Goal: Information Seeking & Learning: Find specific fact

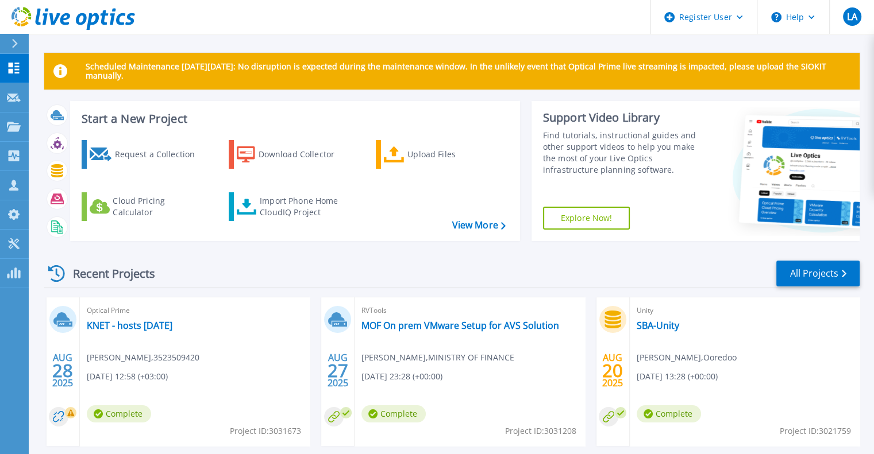
click at [516, 254] on div "Recent Projects All Projects [DATE] Optical Prime KNET - hosts [DATE] [PERSON_N…" at bounding box center [451, 450] width 815 height 400
click at [394, 71] on p "Scheduled Maintenance [DATE][DATE]: No disruption is expected during the mainte…" at bounding box center [468, 71] width 765 height 18
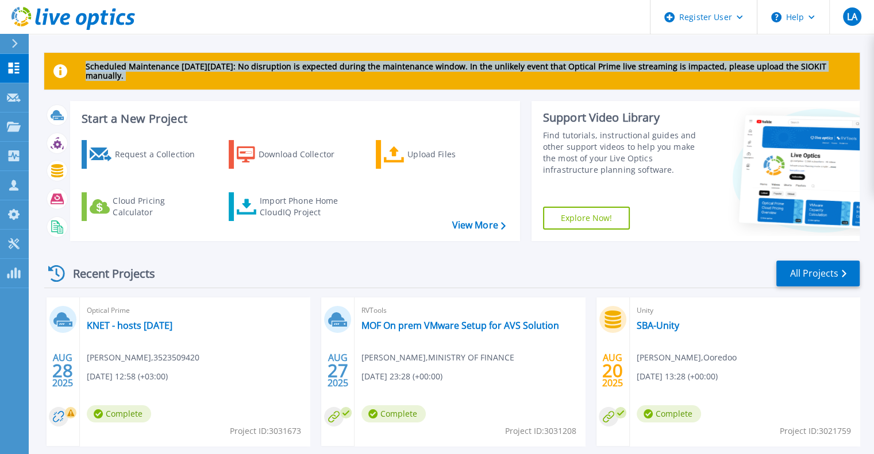
click at [394, 71] on p "Scheduled Maintenance [DATE][DATE]: No disruption is expected during the mainte…" at bounding box center [468, 71] width 765 height 18
click at [392, 70] on p "Scheduled Maintenance [DATE][DATE]: No disruption is expected during the mainte…" at bounding box center [468, 71] width 765 height 18
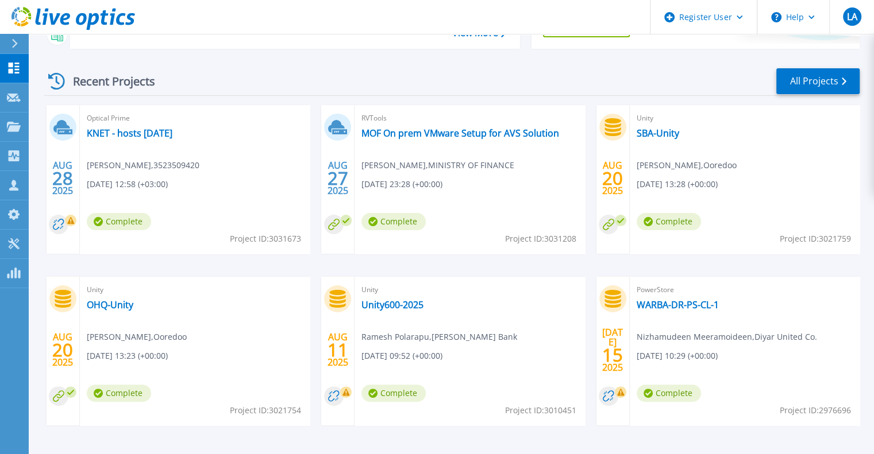
scroll to position [230, 0]
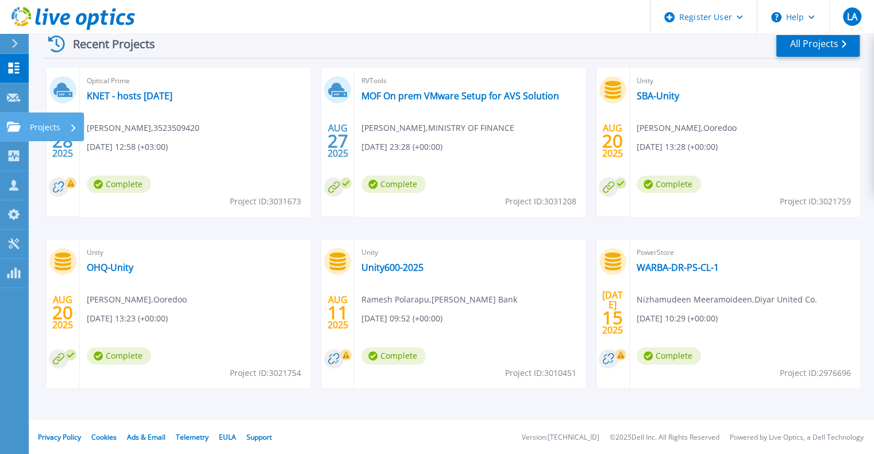
click at [19, 121] on link "Projects Projects" at bounding box center [14, 127] width 29 height 29
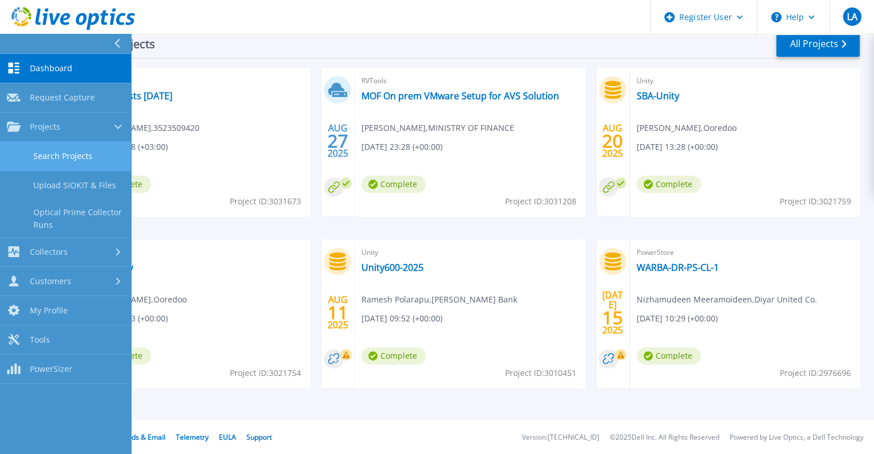
click at [73, 159] on link "Search Projects" at bounding box center [65, 156] width 131 height 29
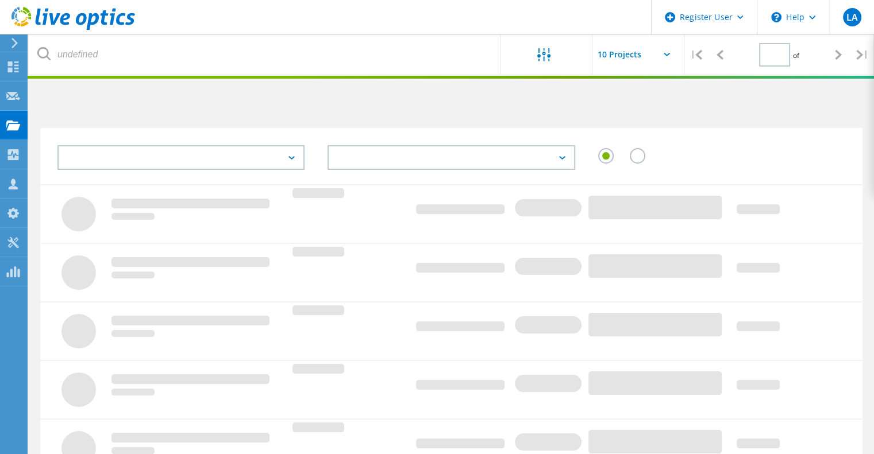
type input "1"
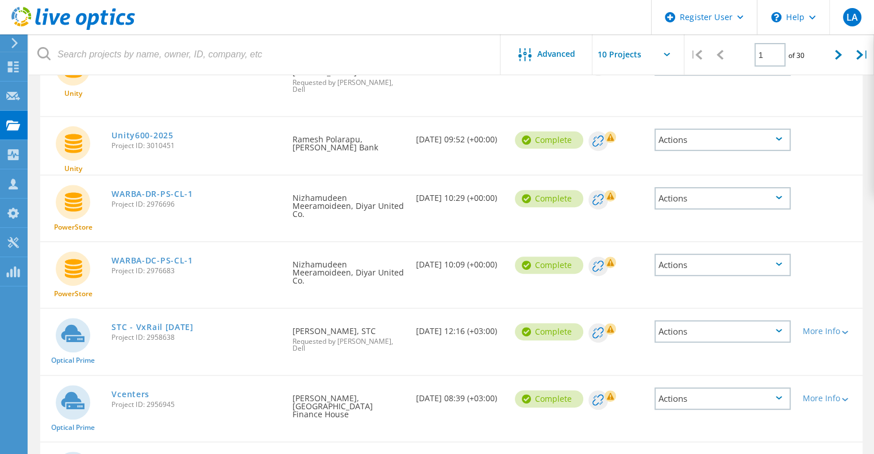
scroll to position [172, 0]
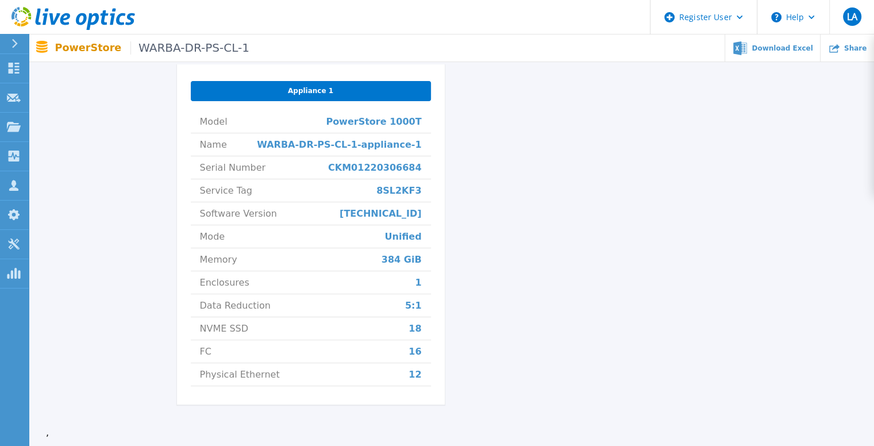
scroll to position [460, 0]
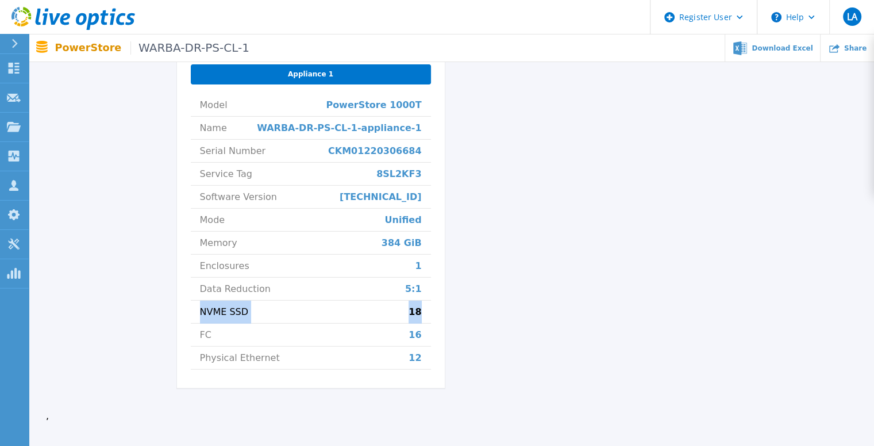
drag, startPoint x: 425, startPoint y: 310, endPoint x: 186, endPoint y: 315, distance: 239.0
click at [182, 314] on div "Appliance 1 Model PowerStore 1000T Name WARBA-DR-PS-CL-1-appliance-1 Serial Num…" at bounding box center [311, 218] width 268 height 340
click at [496, 268] on div "WARBA-DR-PS-CL-1 Status Complete Owner Nizhamudeen Meeramoideen Account Diyar U…" at bounding box center [451, 33] width 549 height 736
click at [403, 176] on span "8SL2KF3" at bounding box center [398, 174] width 45 height 22
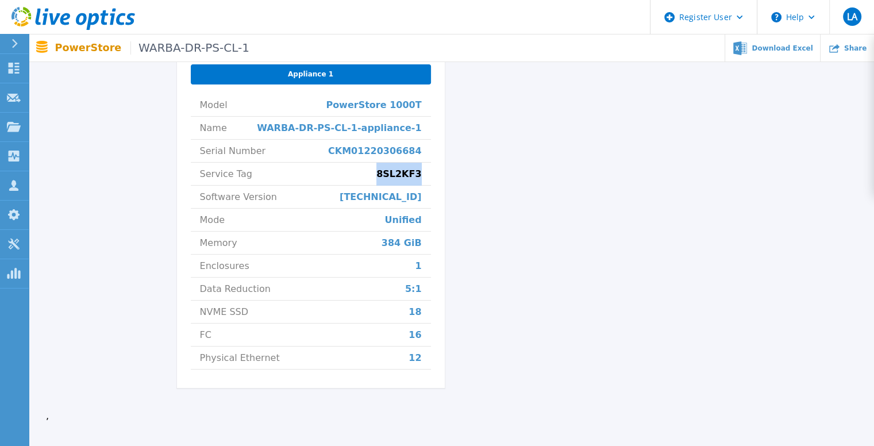
copy span "8SL2KF3"
click at [396, 179] on span "8SL2KF3" at bounding box center [398, 174] width 45 height 22
click at [430, 246] on li "Memory 384 GiB" at bounding box center [311, 243] width 240 height 23
click at [400, 241] on span "384 GiB" at bounding box center [401, 243] width 40 height 22
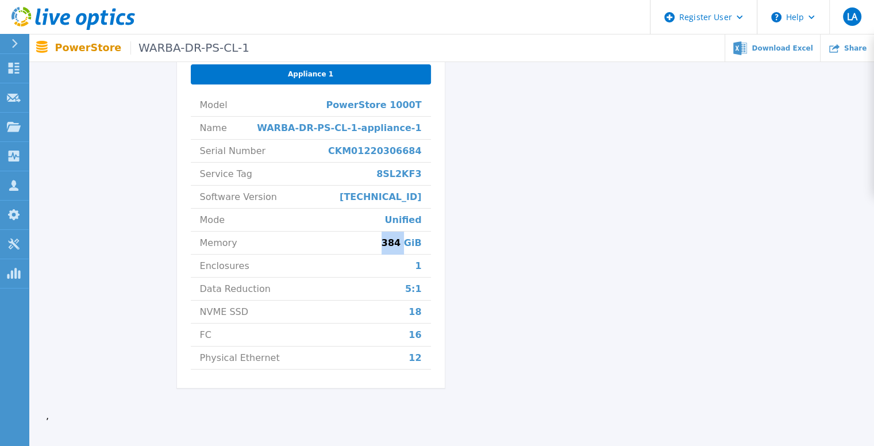
click at [400, 241] on span "384 GiB" at bounding box center [401, 243] width 40 height 22
click at [422, 299] on li "Data Reduction 5:1" at bounding box center [311, 288] width 240 height 23
drag, startPoint x: 423, startPoint y: 316, endPoint x: 394, endPoint y: 316, distance: 28.7
click at [394, 316] on li "NVME SSD 18" at bounding box center [311, 311] width 240 height 23
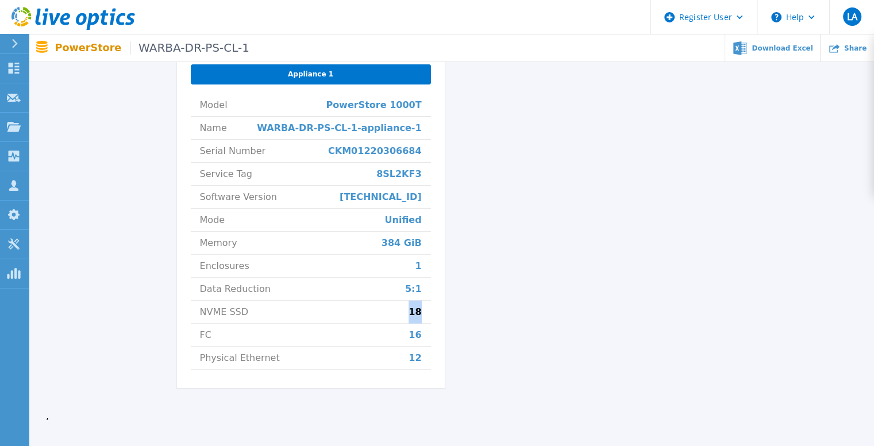
click at [395, 315] on li "NVME SSD 18" at bounding box center [311, 311] width 240 height 23
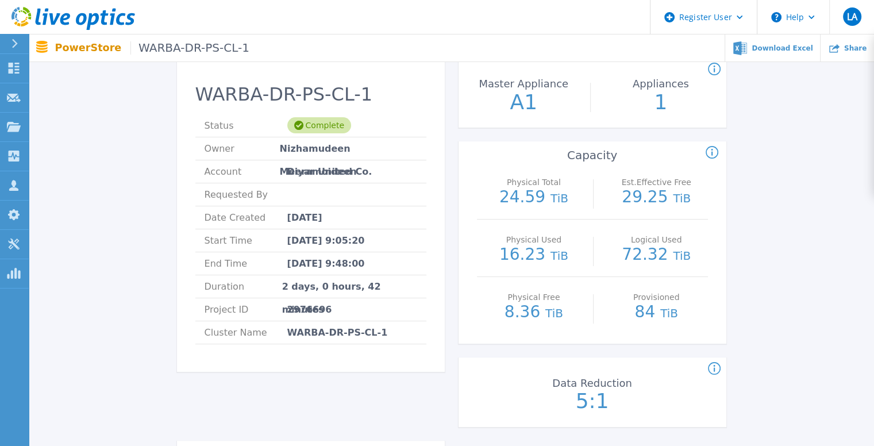
scroll to position [57, 0]
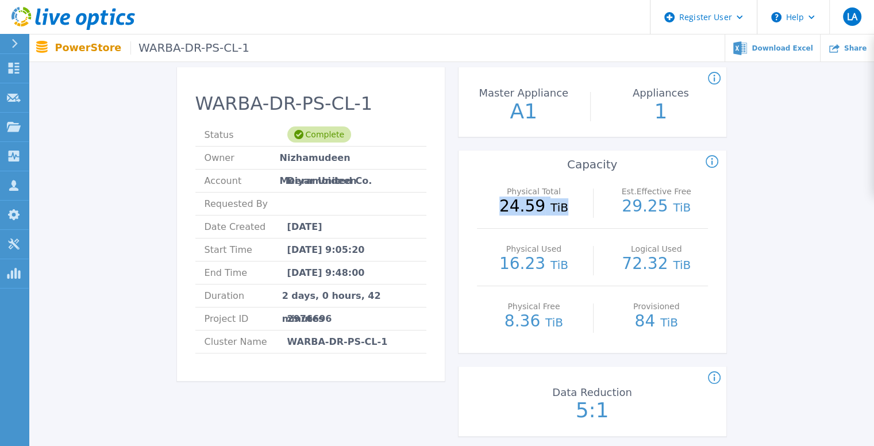
drag, startPoint x: 508, startPoint y: 207, endPoint x: 569, endPoint y: 212, distance: 61.1
click at [569, 212] on p "24.59 TiB" at bounding box center [534, 206] width 103 height 17
click at [562, 215] on p "24.59 TiB" at bounding box center [534, 206] width 103 height 17
drag, startPoint x: 500, startPoint y: 207, endPoint x: 568, endPoint y: 207, distance: 68.4
click at [568, 207] on p "24.59 TiB" at bounding box center [534, 206] width 103 height 17
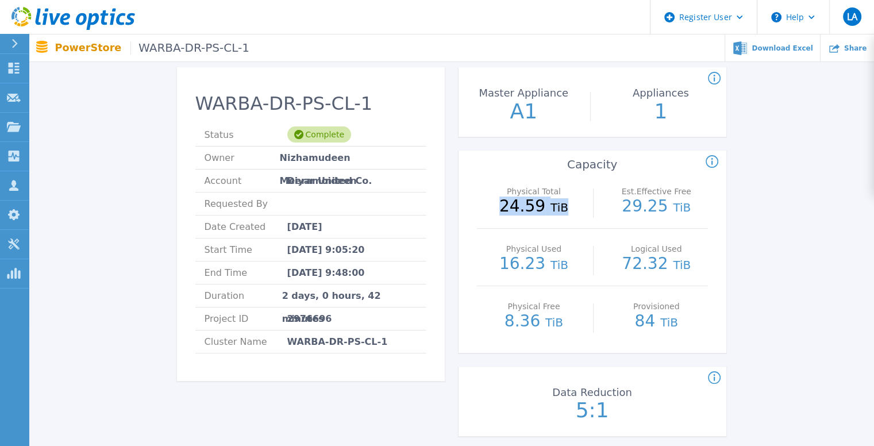
copy p "24.59 TiB"
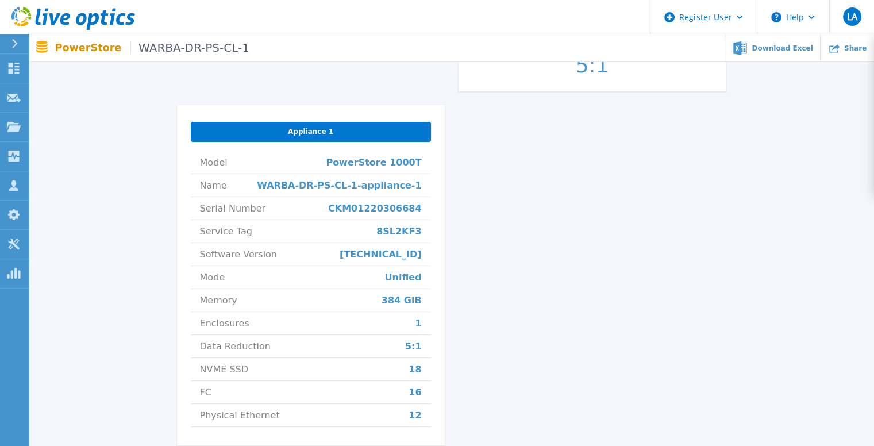
scroll to position [460, 0]
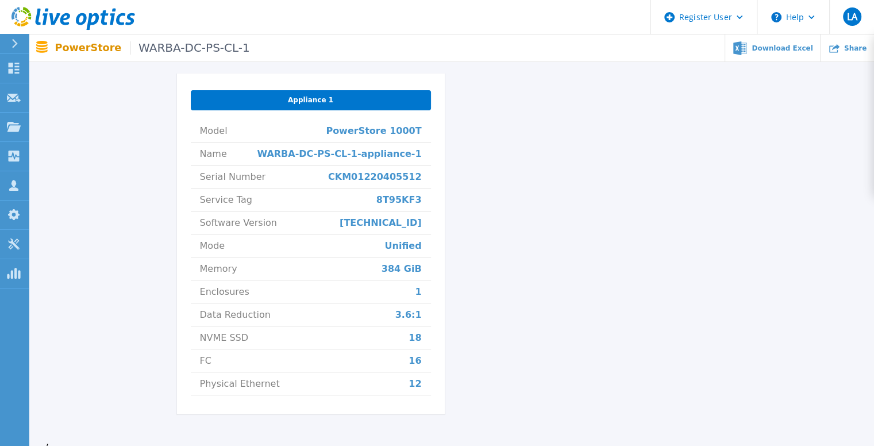
scroll to position [460, 0]
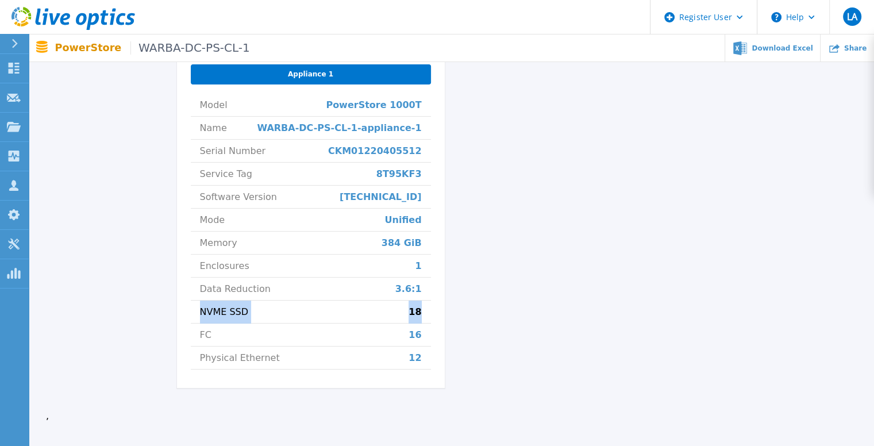
drag, startPoint x: 421, startPoint y: 308, endPoint x: 186, endPoint y: 308, distance: 234.4
click at [186, 308] on div "Appliance 1 Model PowerStore 1000T Name WARBA-DC-PS-CL-1-appliance-1 Serial Num…" at bounding box center [311, 218] width 268 height 340
click at [346, 311] on li "NVME SSD 18" at bounding box center [311, 311] width 240 height 23
click at [399, 311] on li "NVME SSD 18" at bounding box center [311, 311] width 240 height 23
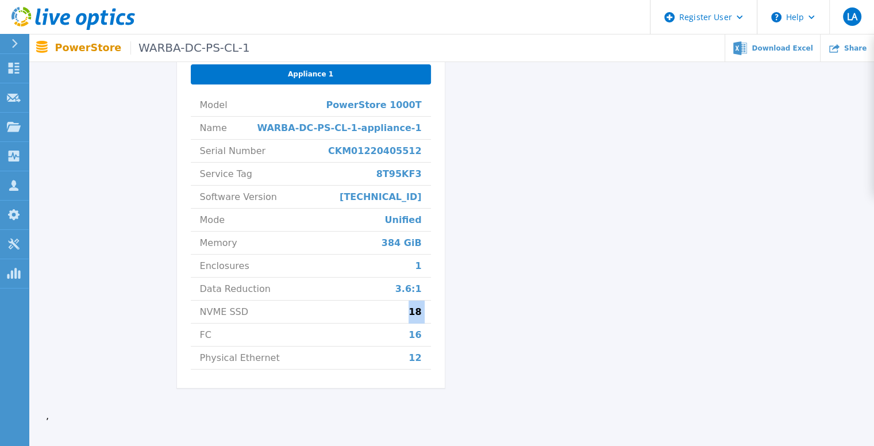
click at [399, 311] on li "NVME SSD 18" at bounding box center [311, 311] width 240 height 23
click at [547, 275] on div "WARBA-DC-PS-CL-1 Status Complete Owner Nizhamudeen Meeramoideen Account Diyar U…" at bounding box center [451, 33] width 549 height 736
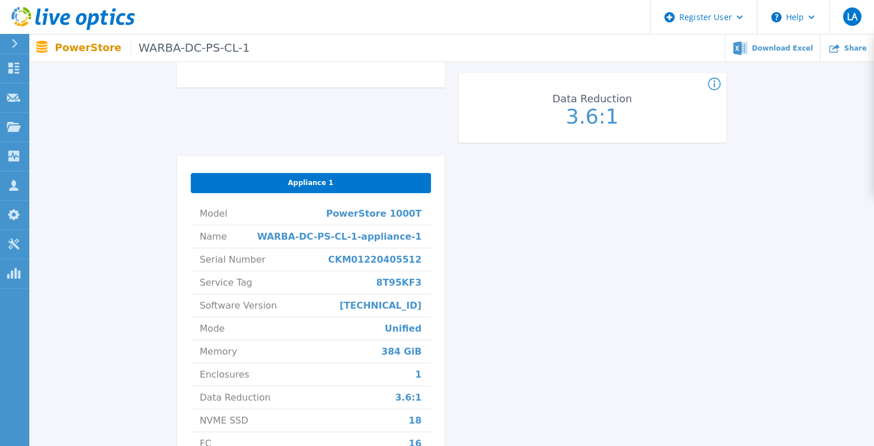
scroll to position [402, 0]
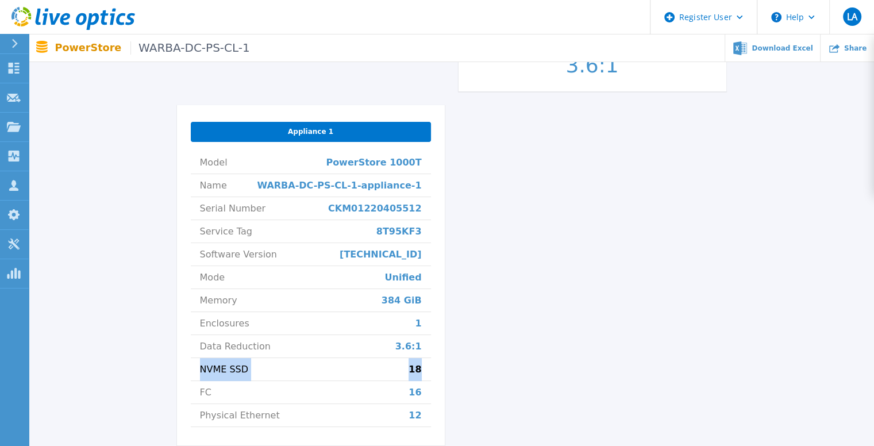
drag, startPoint x: 430, startPoint y: 369, endPoint x: 191, endPoint y: 366, distance: 239.0
click at [191, 366] on li "NVME SSD 18" at bounding box center [311, 369] width 240 height 23
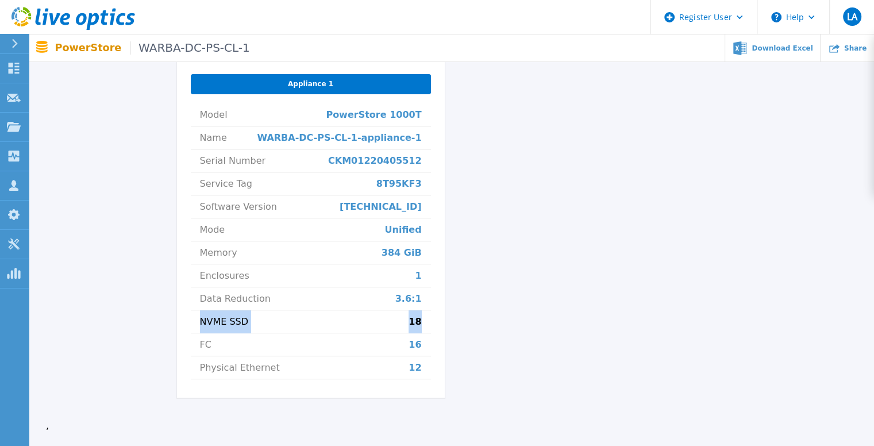
scroll to position [460, 0]
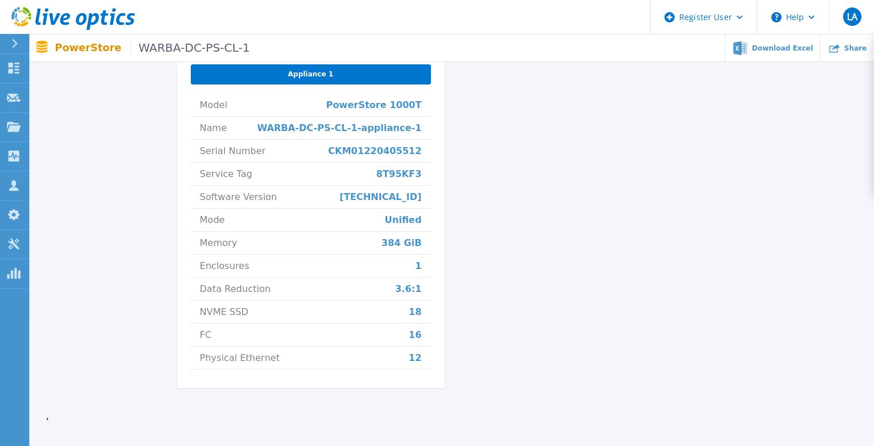
click at [464, 233] on div "WARBA-DC-PS-CL-1 Status Complete Owner Nizhamudeen Meeramoideen Account Diyar U…" at bounding box center [451, 33] width 549 height 736
click at [403, 164] on span "8T95KF3" at bounding box center [398, 174] width 45 height 22
copy span "8T95KF3"
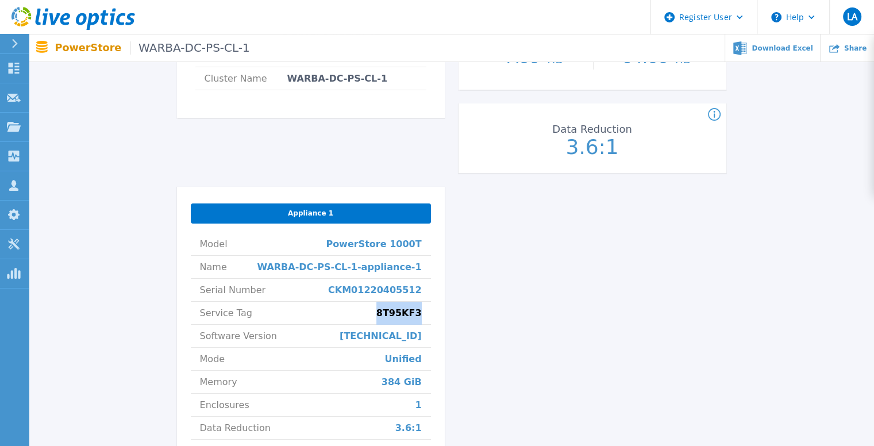
scroll to position [402, 0]
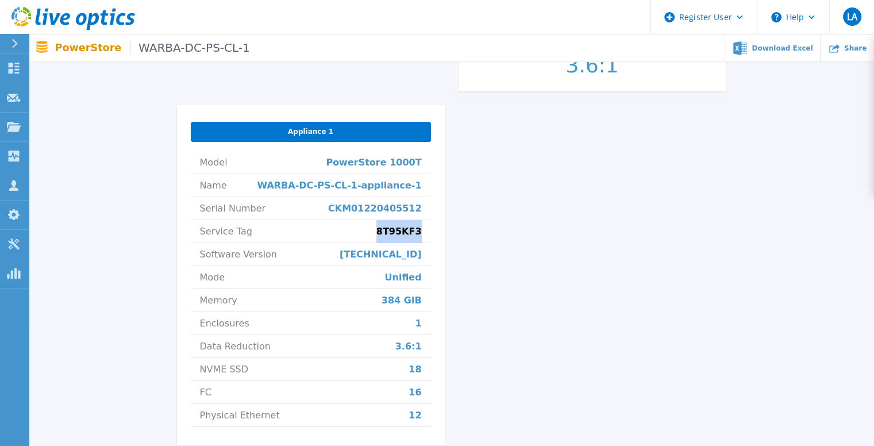
click at [438, 229] on div "Appliance 1 Model PowerStore 1000T Name WARBA-DC-PS-CL-1-appliance-1 Serial Num…" at bounding box center [311, 275] width 268 height 340
click at [408, 229] on span "8T95KF3" at bounding box center [398, 231] width 45 height 22
copy span "8T95KF3"
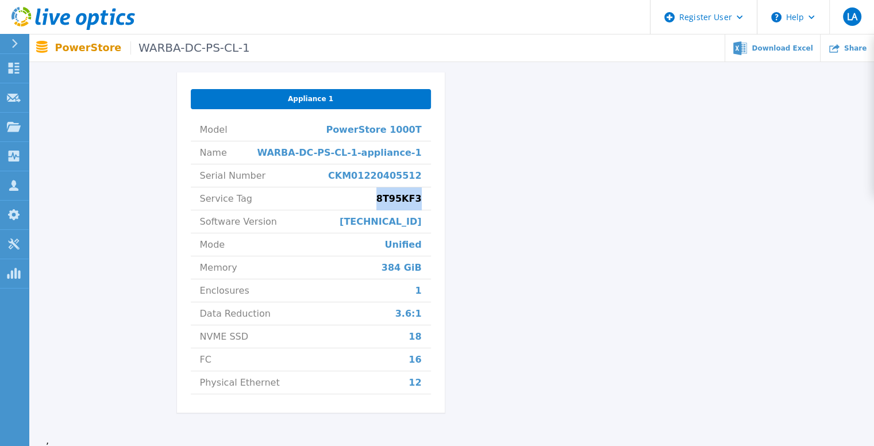
scroll to position [416, 0]
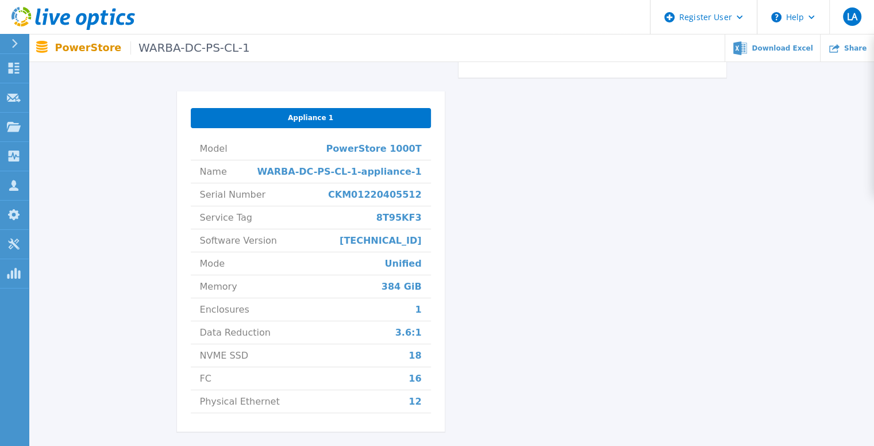
click at [461, 188] on div "WARBA-DC-PS-CL-1 Status Complete Owner Nizhamudeen Meeramoideen Account Diyar U…" at bounding box center [451, 77] width 549 height 736
